Goal: Task Accomplishment & Management: Manage account settings

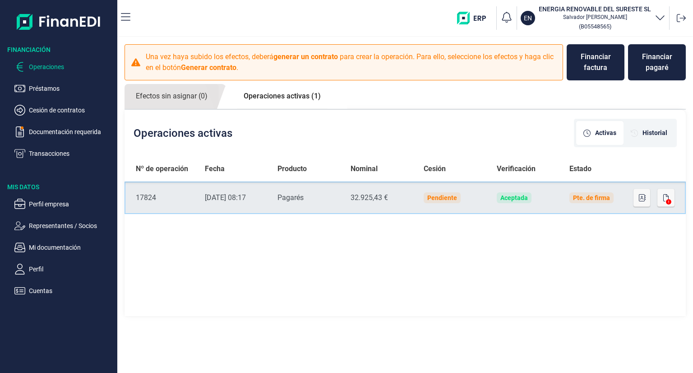
click at [599, 199] on div "Pte. de firma" at bounding box center [591, 197] width 37 height 7
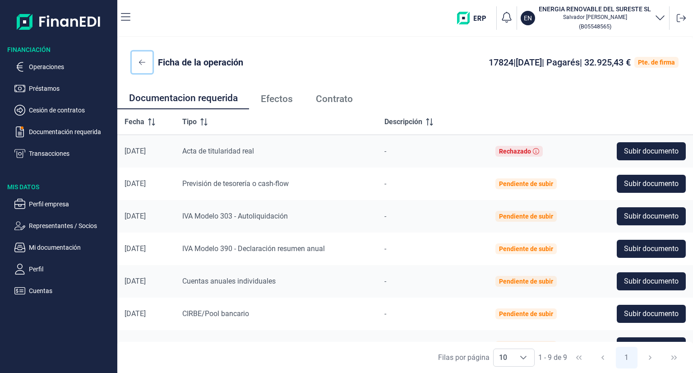
click at [138, 60] on button at bounding box center [142, 62] width 21 height 22
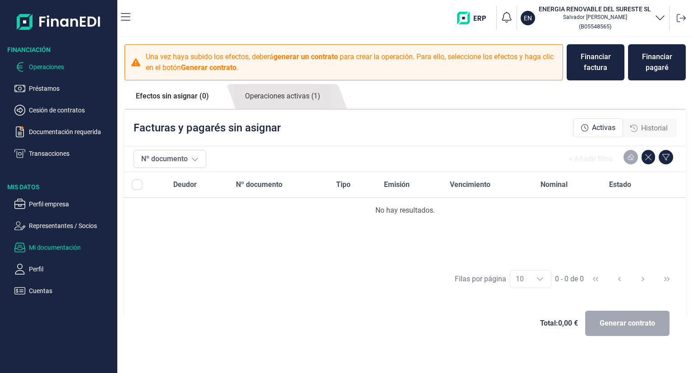
click at [62, 248] on p "Mi documentación" at bounding box center [71, 247] width 85 height 11
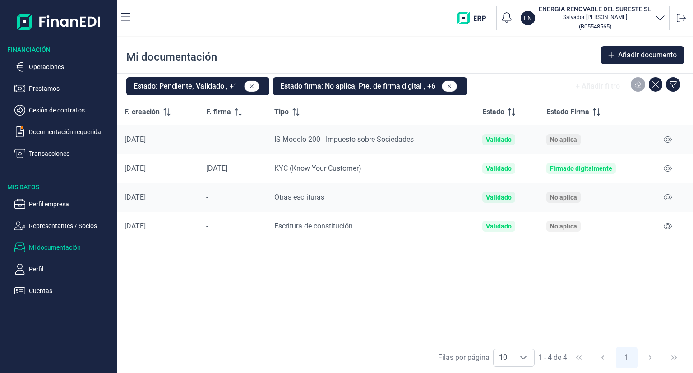
click at [42, 269] on p "Perfil" at bounding box center [71, 269] width 85 height 11
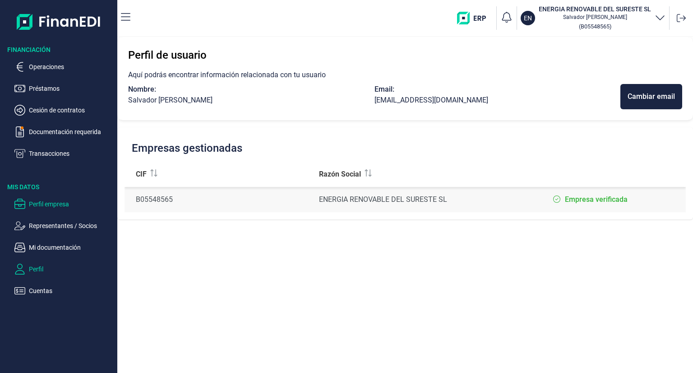
click at [44, 206] on p "Perfil empresa" at bounding box center [71, 204] width 85 height 11
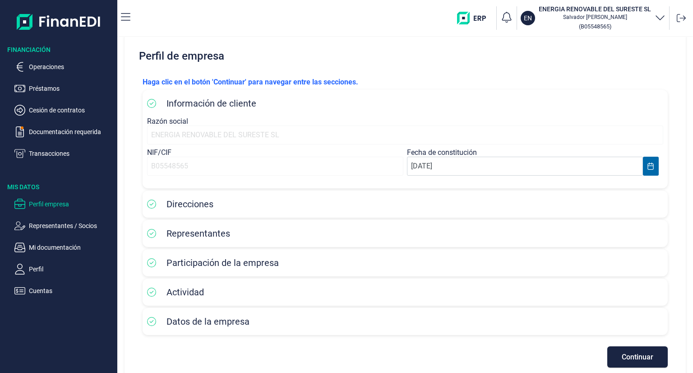
scroll to position [25, 0]
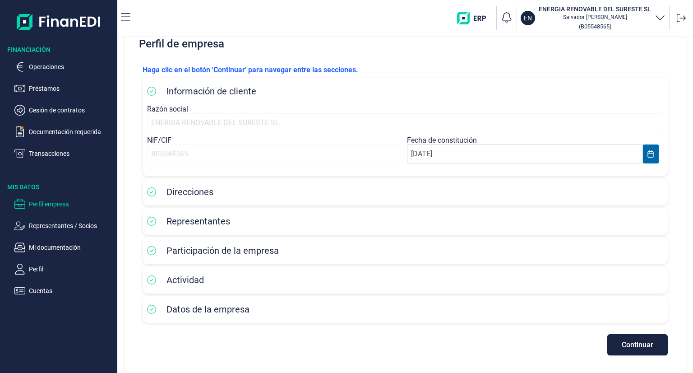
click at [175, 190] on span "Direcciones" at bounding box center [190, 191] width 47 height 11
click at [639, 348] on span "Continuar" at bounding box center [638, 344] width 32 height 7
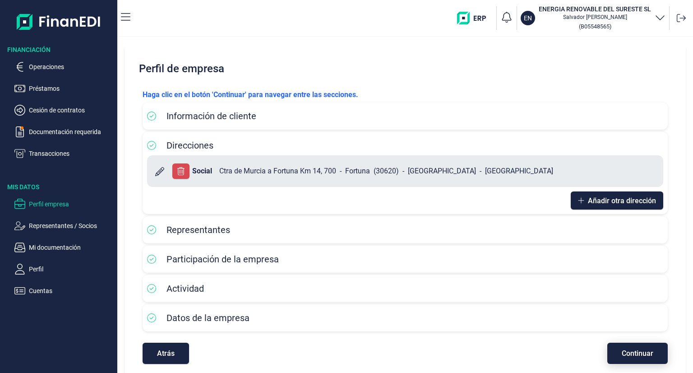
click at [639, 348] on button "Continuar" at bounding box center [637, 353] width 60 height 21
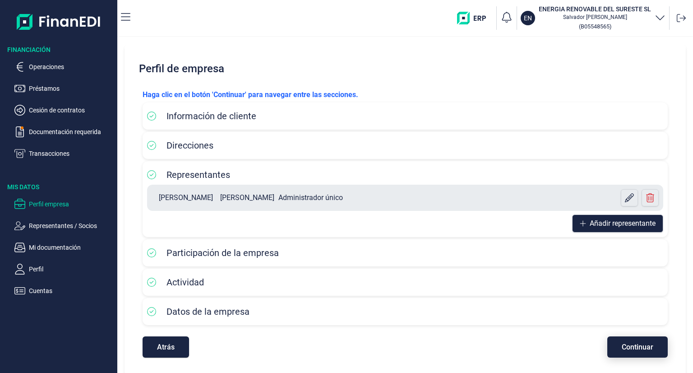
click at [639, 348] on span "Continuar" at bounding box center [638, 346] width 32 height 7
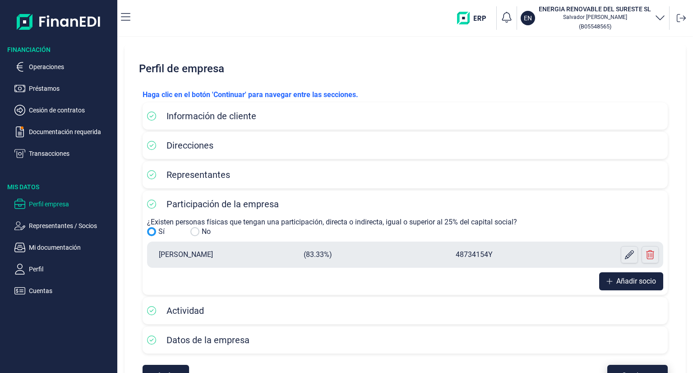
click at [639, 348] on div "Datos de la empresa" at bounding box center [405, 340] width 516 height 18
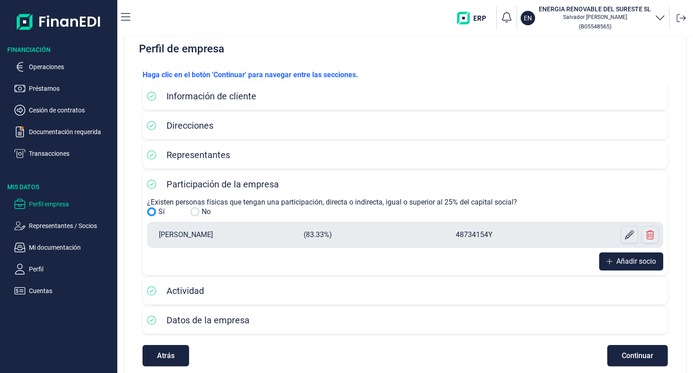
scroll to position [31, 0]
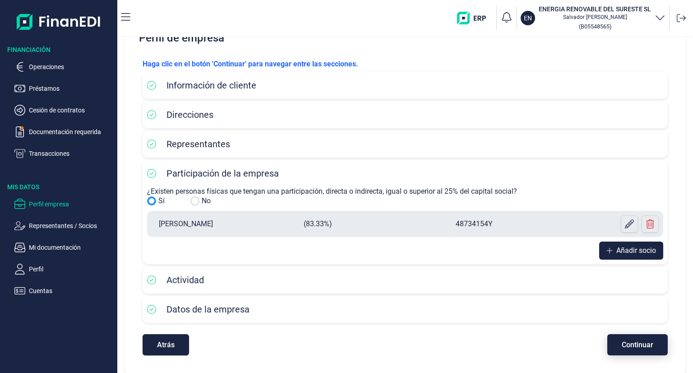
click at [631, 343] on span "Continuar" at bounding box center [638, 344] width 32 height 7
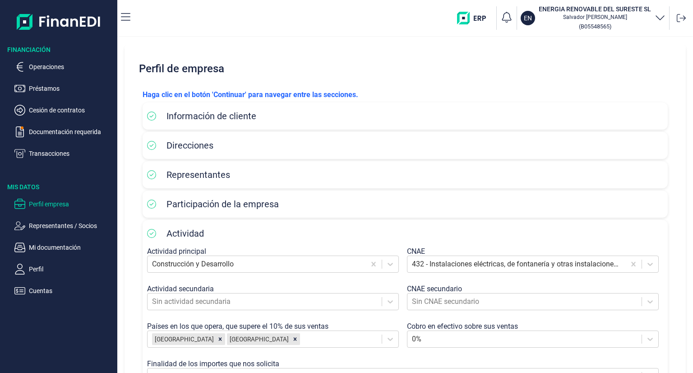
scroll to position [135, 0]
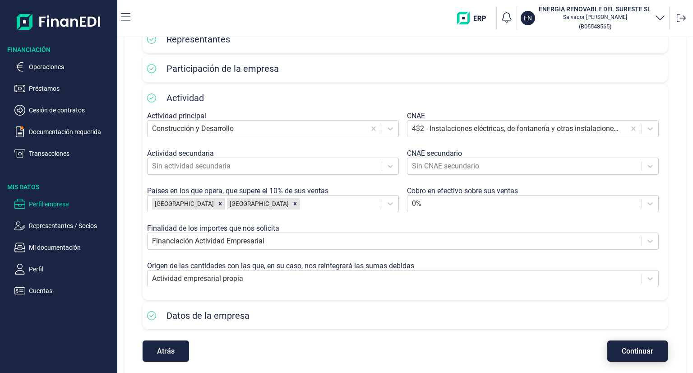
click at [628, 343] on button "Continuar" at bounding box center [637, 350] width 60 height 21
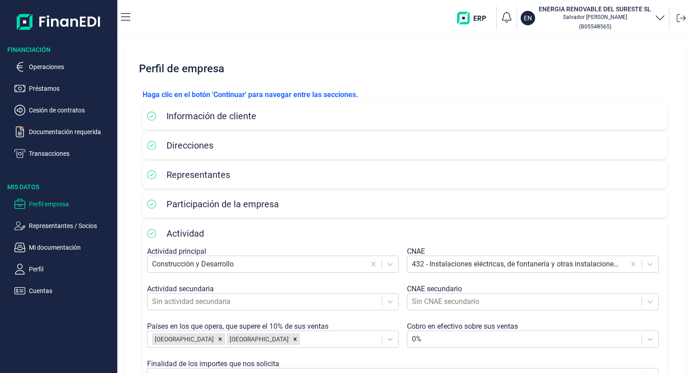
select select "ES"
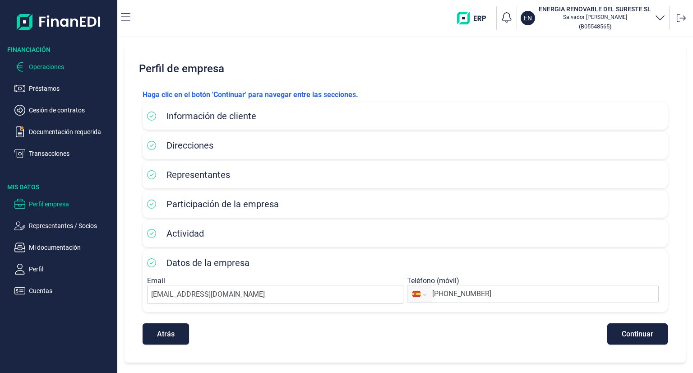
click at [48, 68] on p "Operaciones" at bounding box center [71, 66] width 85 height 11
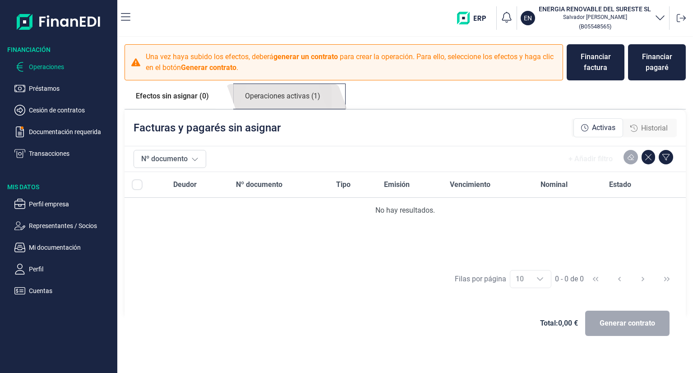
click at [279, 98] on link "Operaciones activas (1)" at bounding box center [283, 96] width 98 height 25
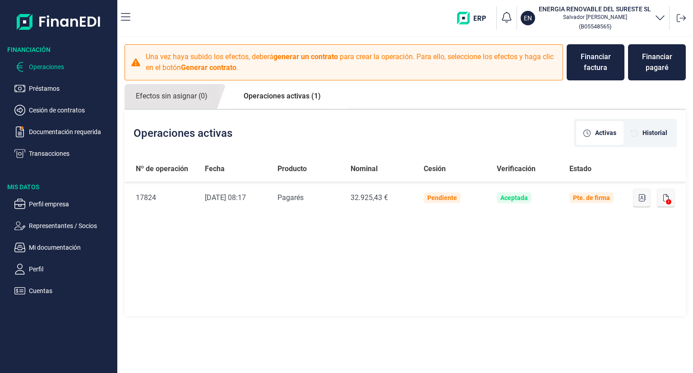
click at [471, 295] on div "Nº de operación Fecha Producto Nominal Cesión Verificación Estado Nº de Operaci…" at bounding box center [405, 236] width 561 height 161
click at [609, 134] on span "Activas" at bounding box center [605, 132] width 21 height 9
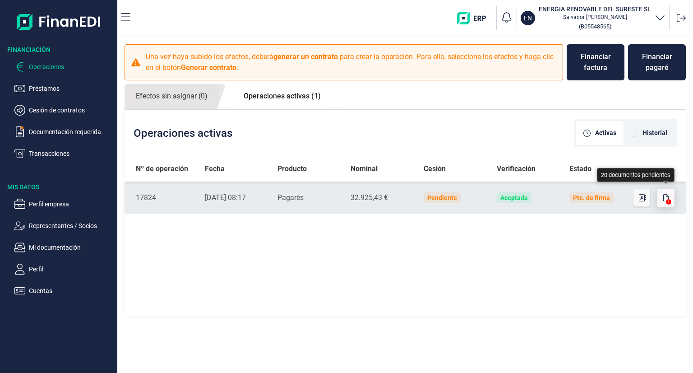
click at [673, 202] on button "button" at bounding box center [666, 198] width 17 height 18
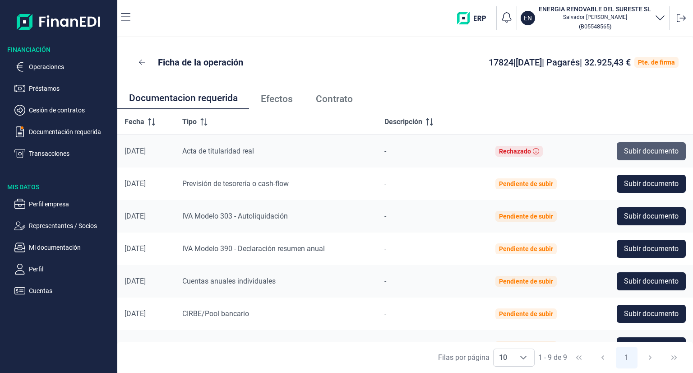
click at [634, 150] on span "Subir documento" at bounding box center [651, 151] width 55 height 11
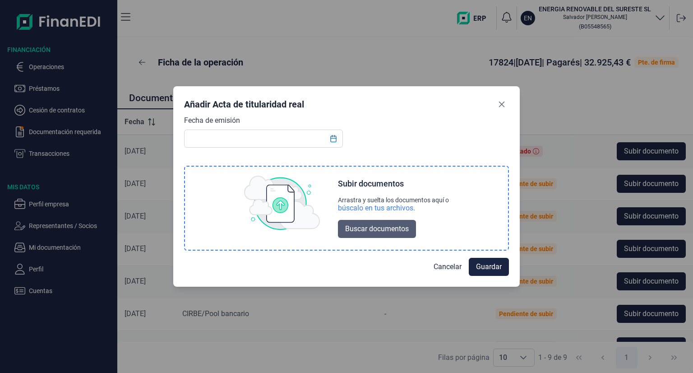
click at [352, 232] on span "Buscar documentos" at bounding box center [377, 228] width 64 height 11
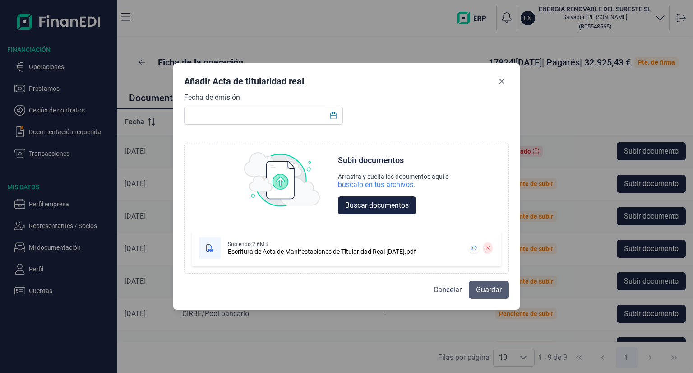
click at [479, 290] on span "Guardar" at bounding box center [489, 289] width 26 height 11
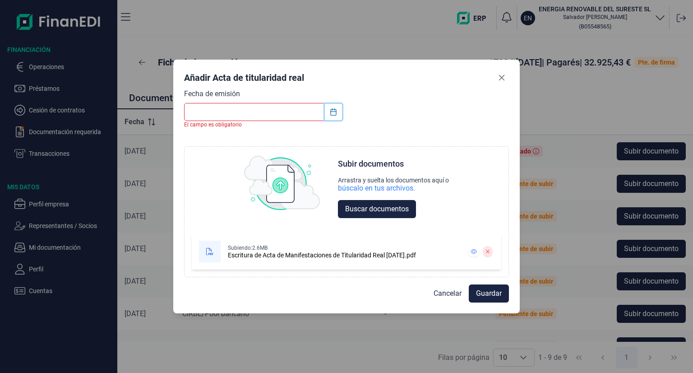
click at [332, 112] on icon "Choose Date" at bounding box center [333, 111] width 7 height 7
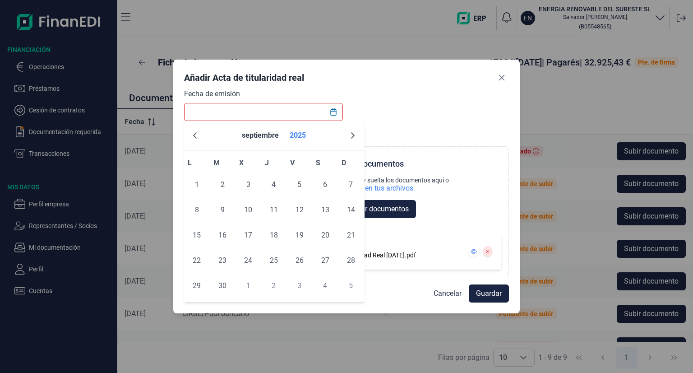
click at [298, 134] on button "2025" at bounding box center [297, 136] width 23 height 22
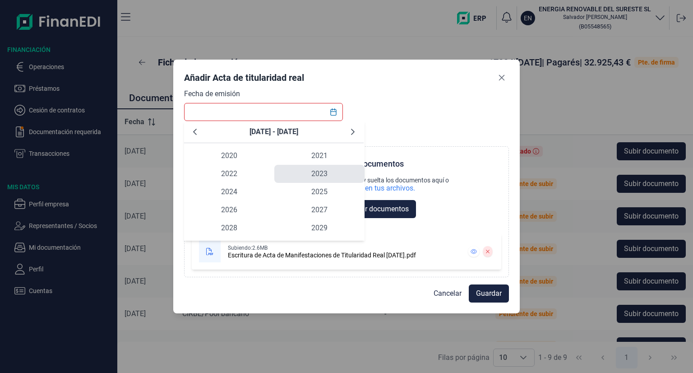
click at [320, 176] on span "2023" at bounding box center [319, 174] width 90 height 18
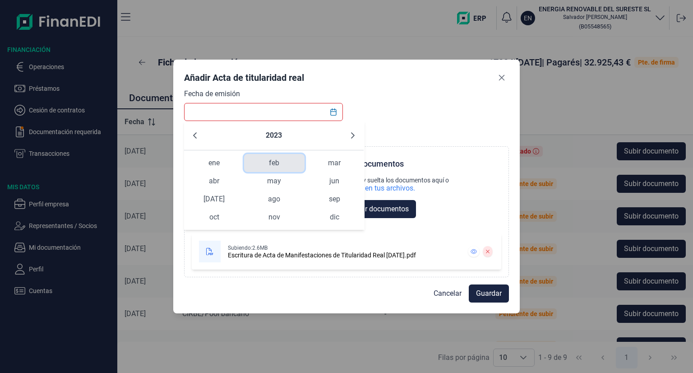
click at [272, 161] on span "feb" at bounding box center [274, 163] width 60 height 18
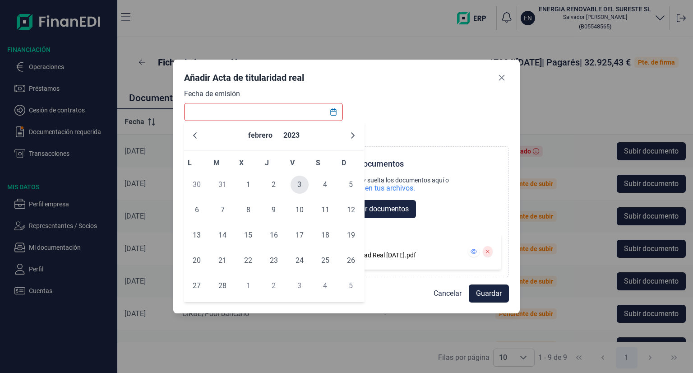
click at [296, 183] on span "3" at bounding box center [300, 185] width 18 height 18
type input "[DATE]"
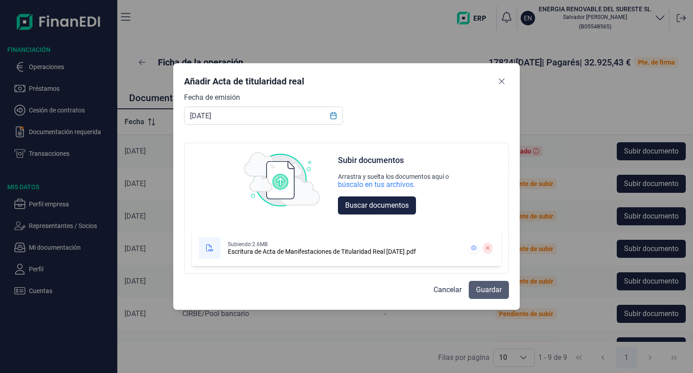
click at [482, 285] on span "Guardar" at bounding box center [489, 289] width 26 height 11
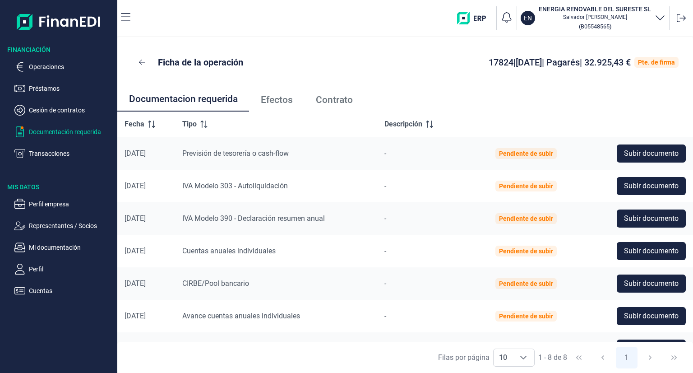
click at [65, 129] on p "Documentación requerida" at bounding box center [71, 131] width 85 height 11
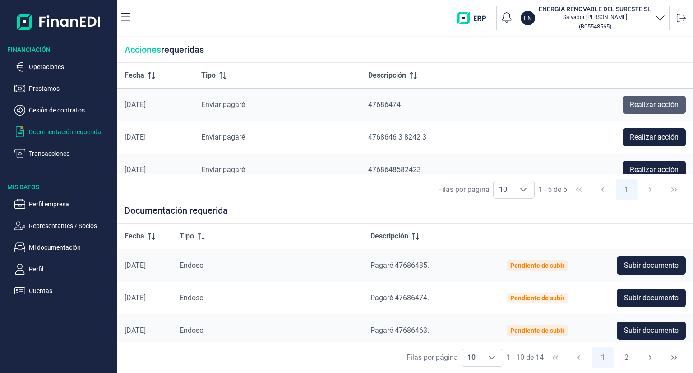
click at [644, 103] on span "Realizar acción" at bounding box center [654, 104] width 49 height 11
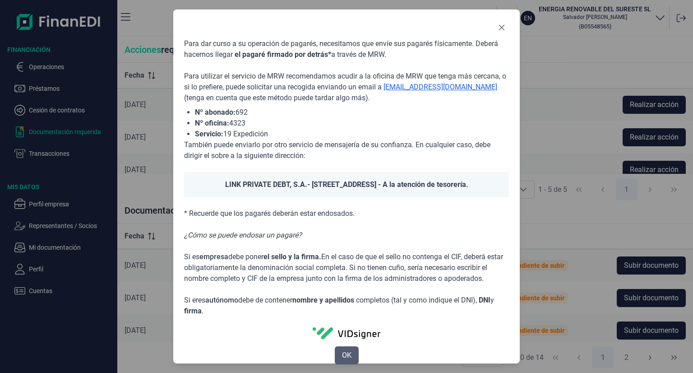
click at [350, 361] on span "OK" at bounding box center [346, 355] width 9 height 11
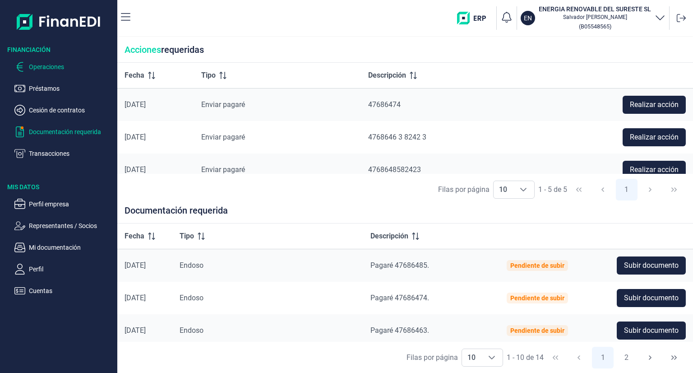
click at [51, 69] on p "Operaciones" at bounding box center [71, 66] width 85 height 11
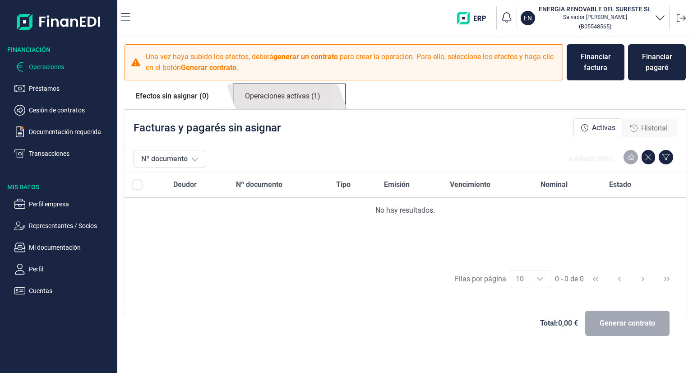
click at [309, 94] on link "Operaciones activas (1)" at bounding box center [283, 96] width 98 height 25
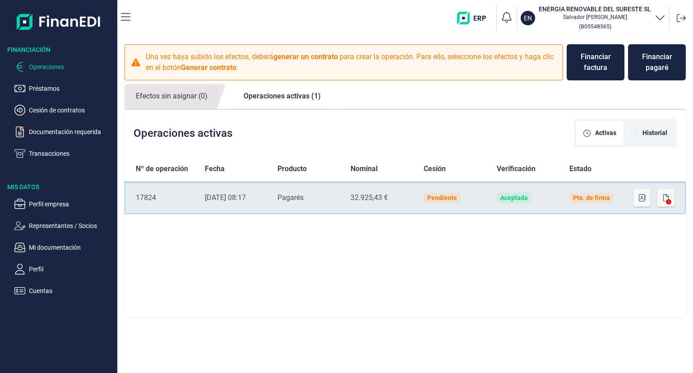
click at [596, 197] on div "Pte. de firma" at bounding box center [591, 197] width 37 height 7
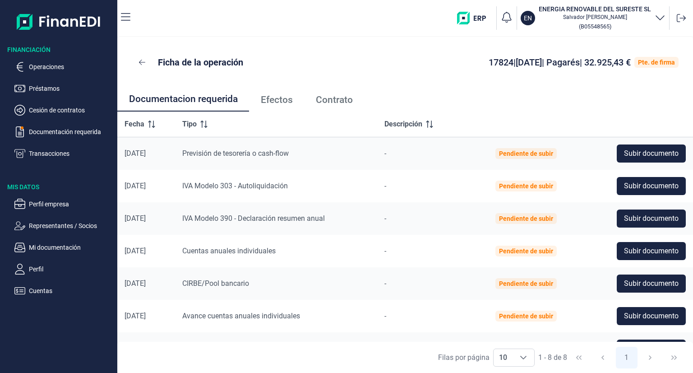
click at [288, 100] on span "Efectos" at bounding box center [277, 99] width 32 height 9
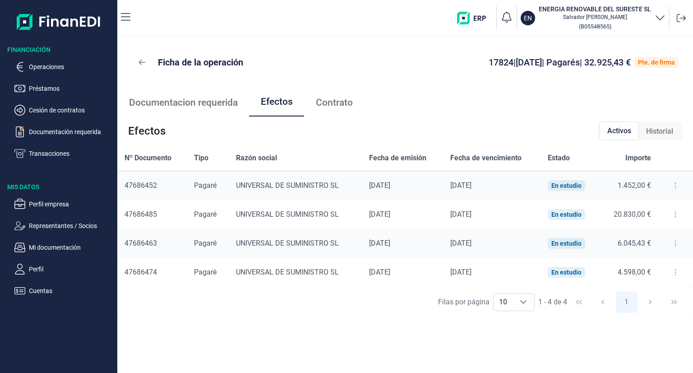
click at [673, 183] on button at bounding box center [675, 185] width 16 height 14
click at [525, 116] on ul "Documentacion requerida Efectos Contrato" at bounding box center [405, 102] width 576 height 29
click at [336, 105] on span "Contrato" at bounding box center [334, 101] width 37 height 9
